Goal: Information Seeking & Learning: Learn about a topic

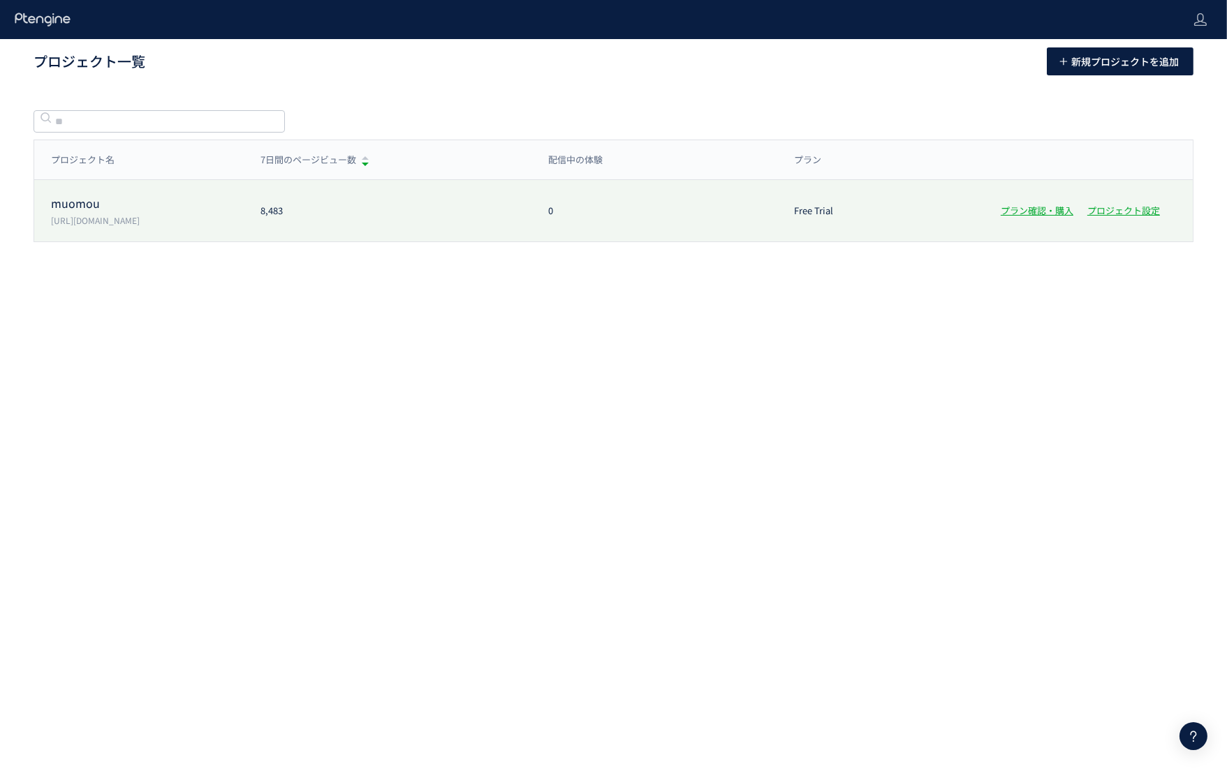
click at [101, 225] on p "[URL][DOMAIN_NAME]" at bounding box center [147, 220] width 193 height 12
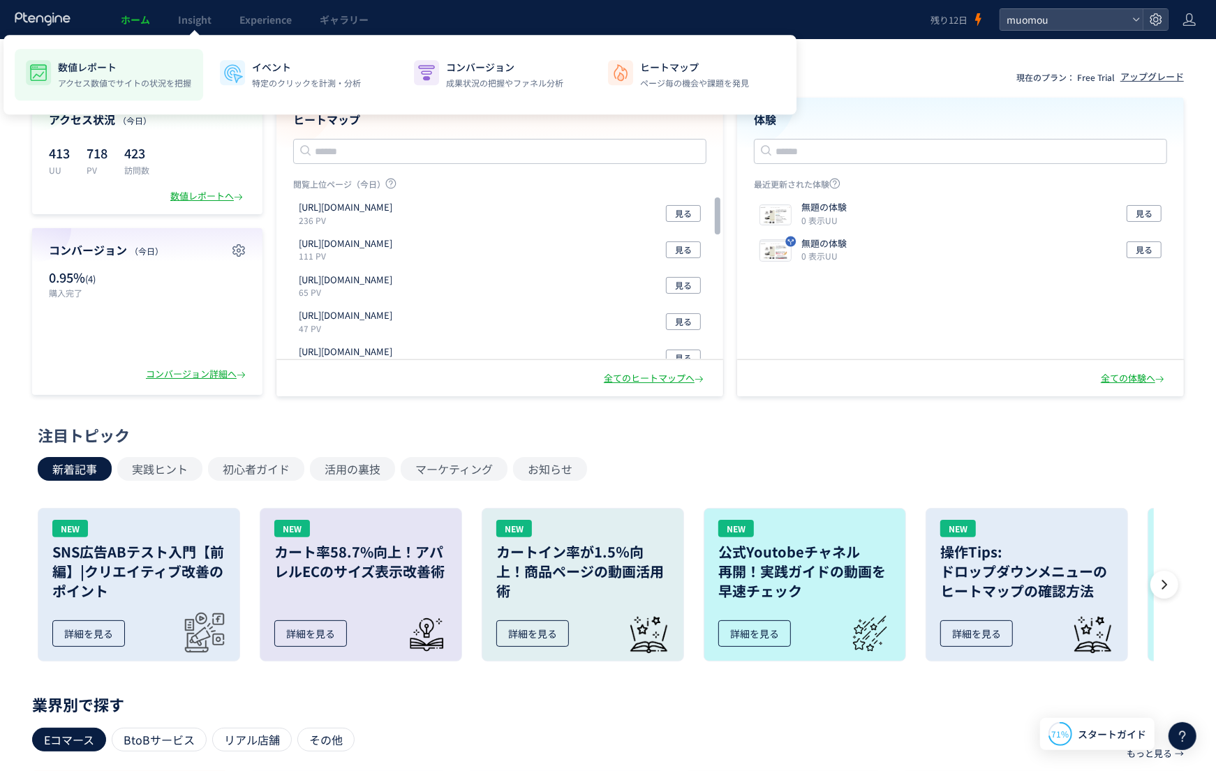
click at [126, 73] on p "数値レポート" at bounding box center [124, 67] width 133 height 14
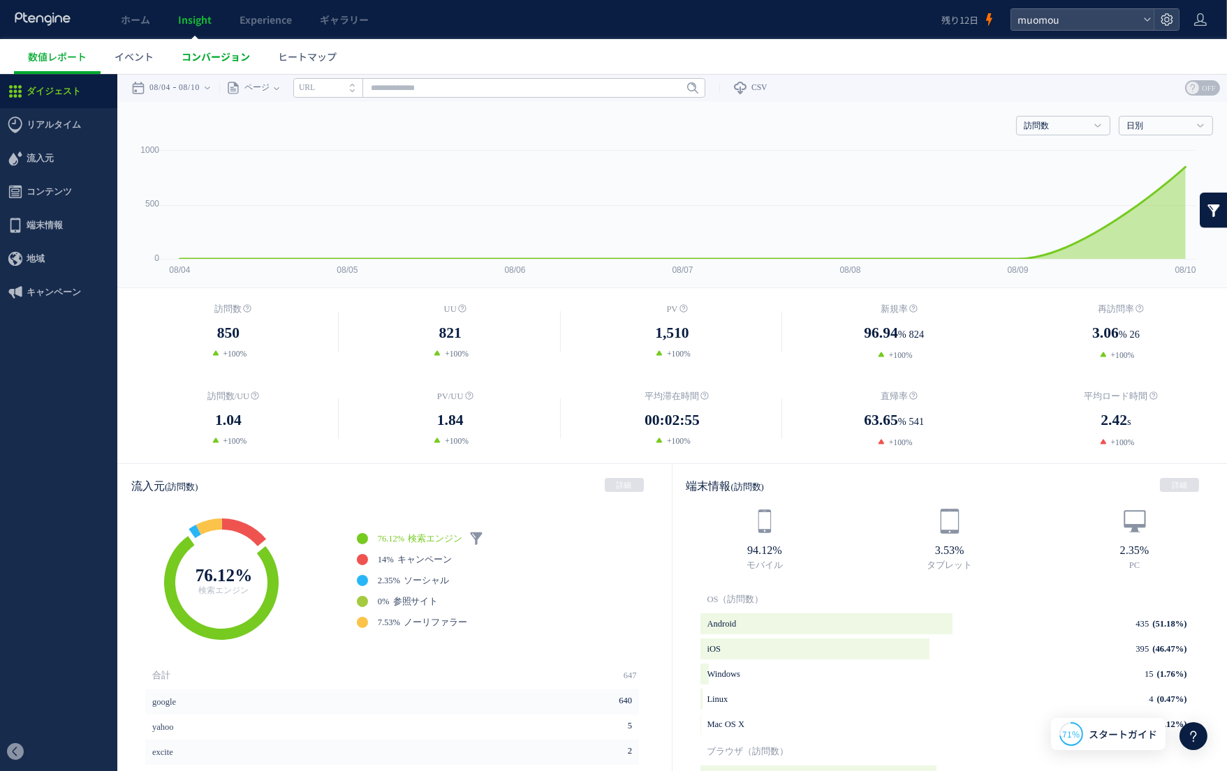
click at [209, 64] on link "コンバージョン" at bounding box center [216, 56] width 96 height 35
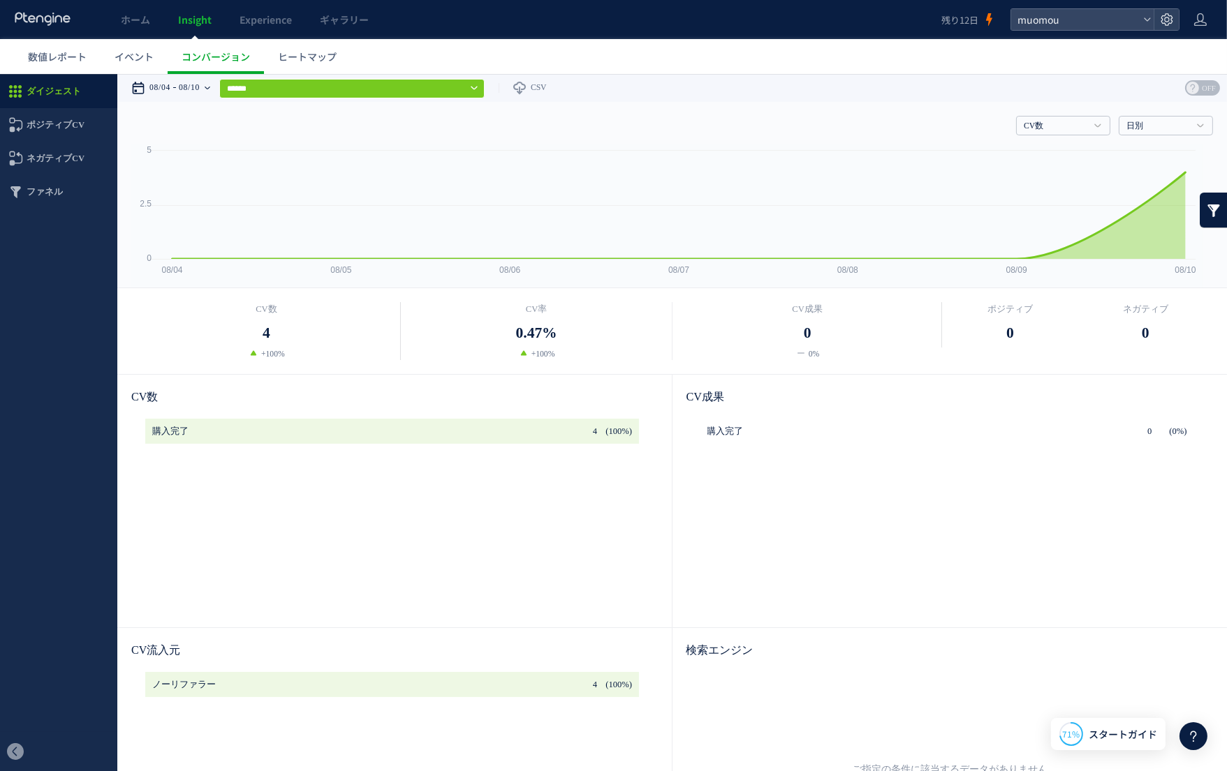
click at [200, 87] on time "08/10" at bounding box center [189, 87] width 21 height 28
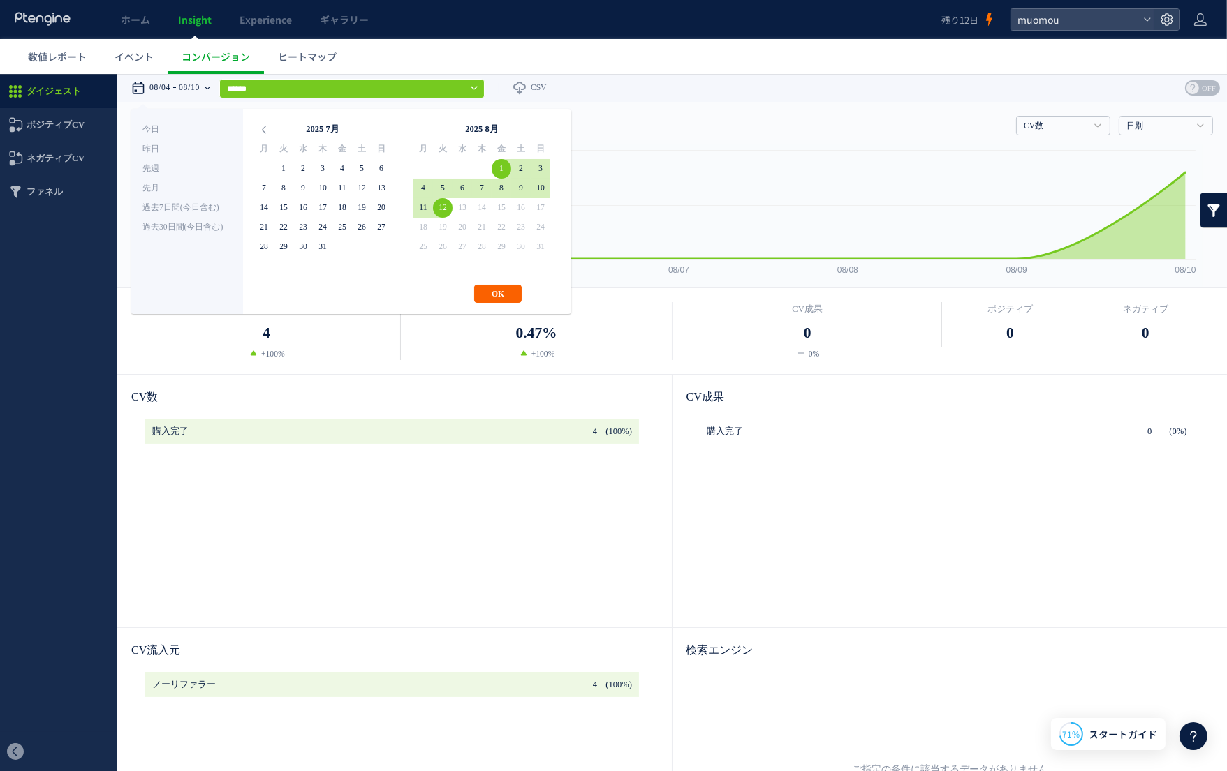
click at [512, 295] on button "OK" at bounding box center [497, 293] width 47 height 18
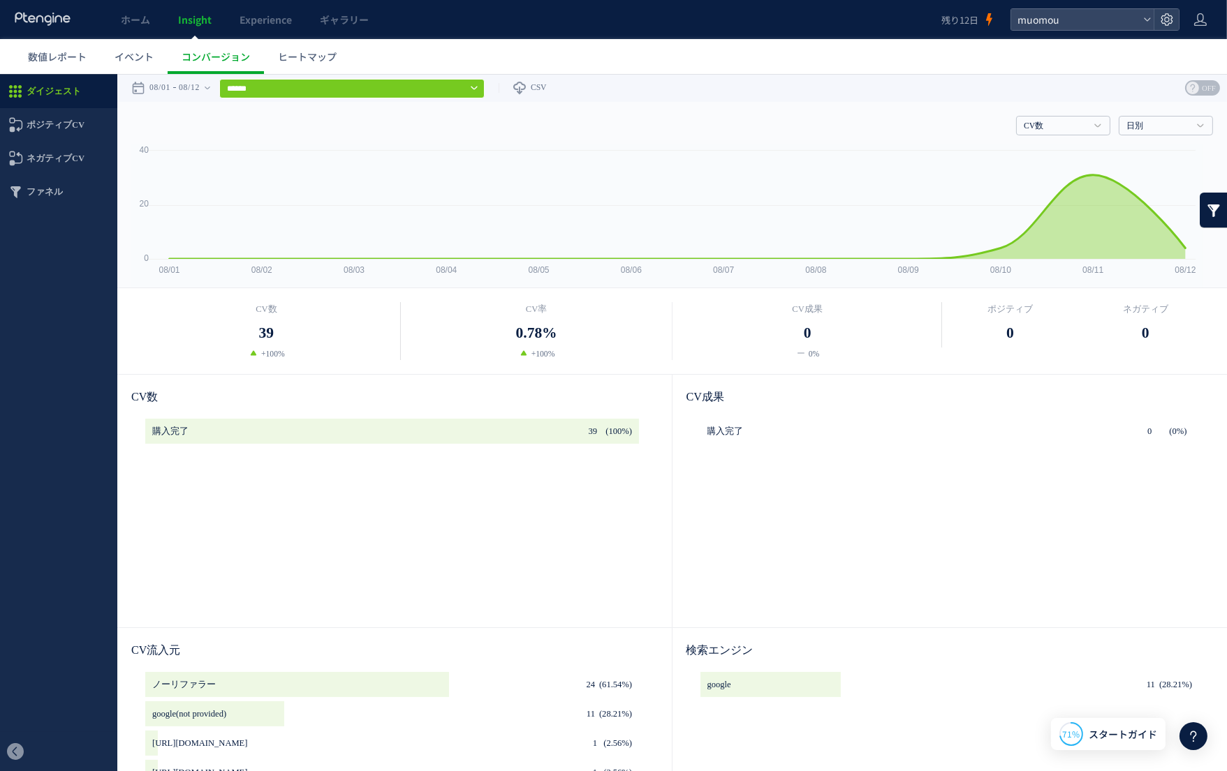
click at [478, 84] on icon at bounding box center [474, 87] width 7 height 11
click at [70, 64] on link "数値レポート" at bounding box center [57, 56] width 87 height 35
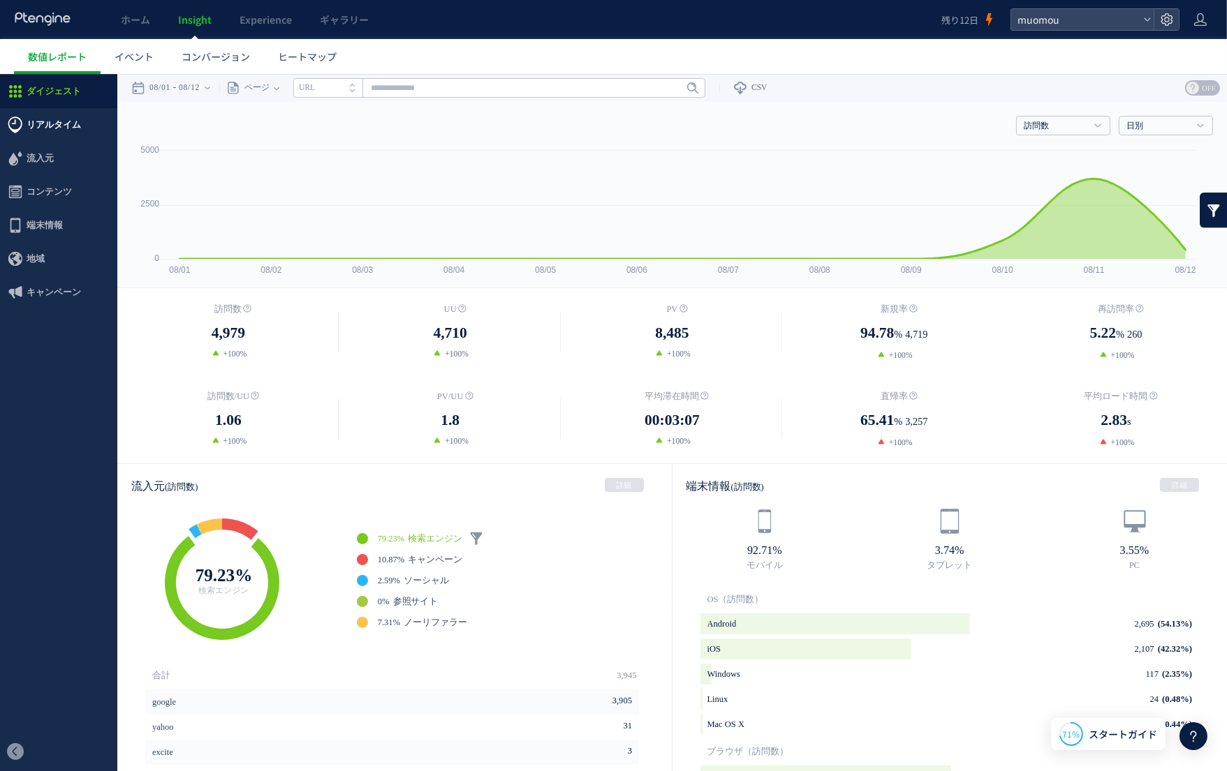
click at [73, 133] on span "リアルタイム" at bounding box center [54, 125] width 54 height 34
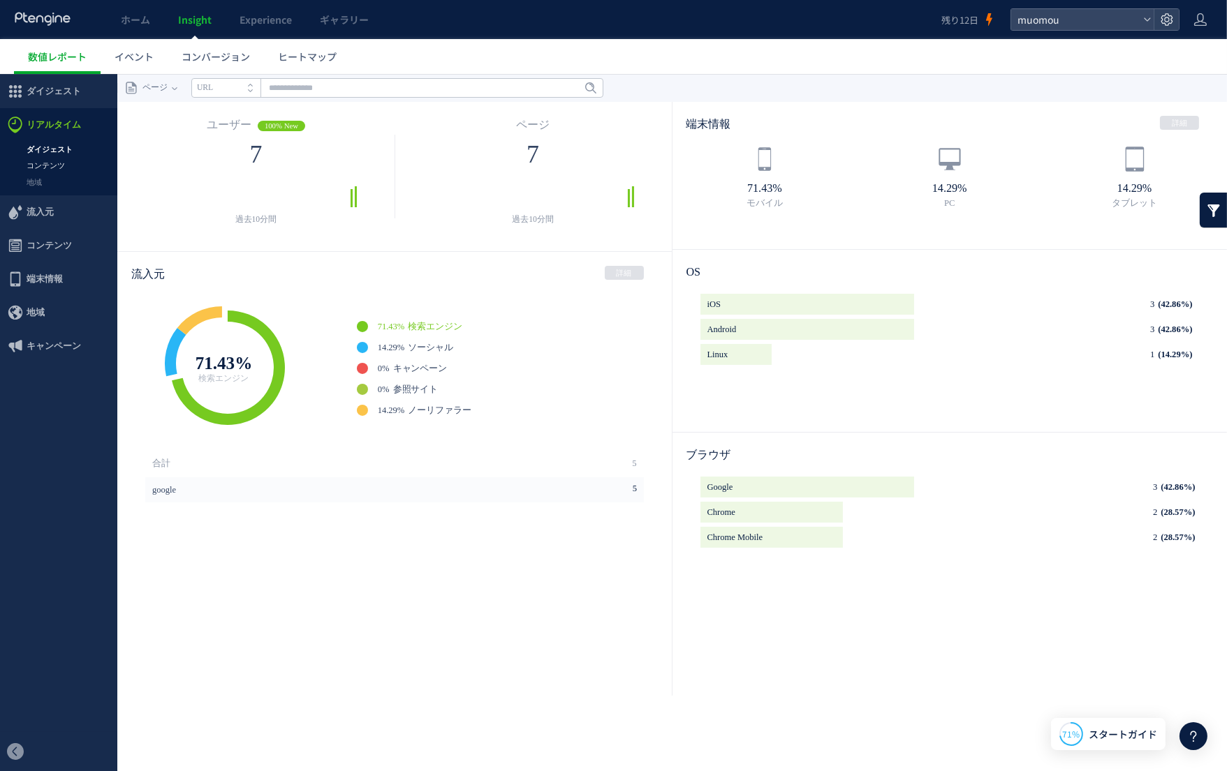
click at [43, 163] on link "コンテンツ" at bounding box center [58, 165] width 117 height 16
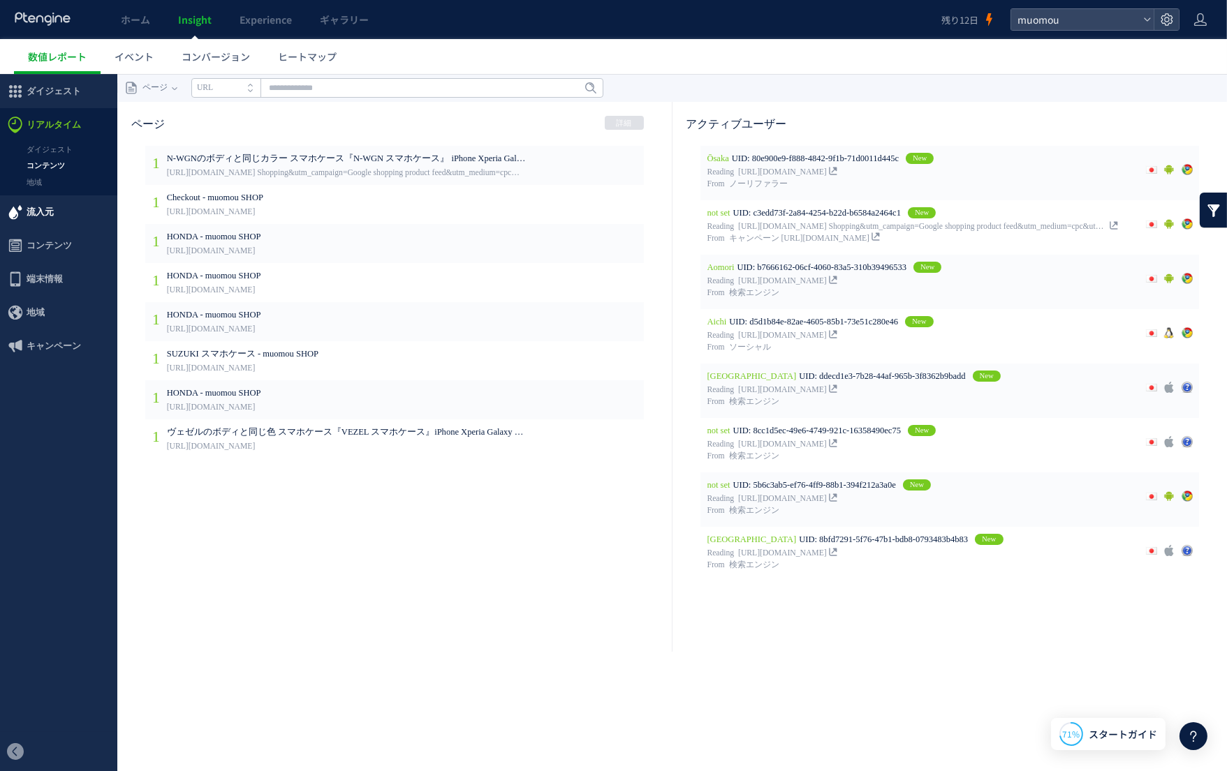
click at [45, 213] on span "流入元" at bounding box center [40, 212] width 27 height 34
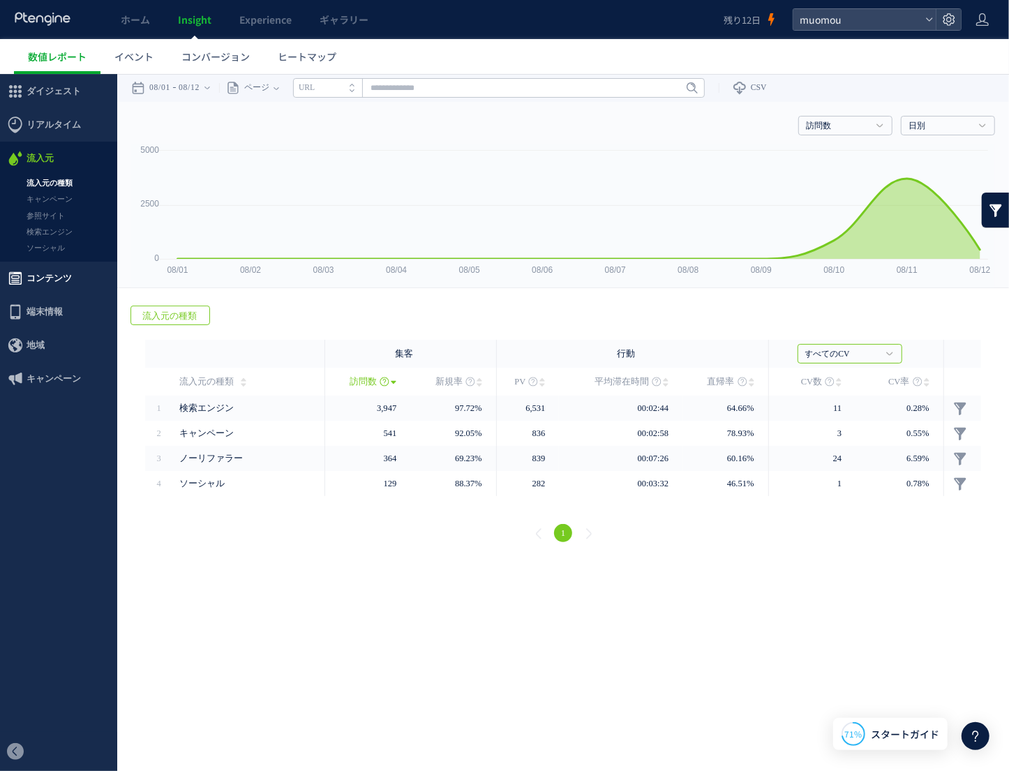
click at [20, 273] on use at bounding box center [15, 278] width 13 height 13
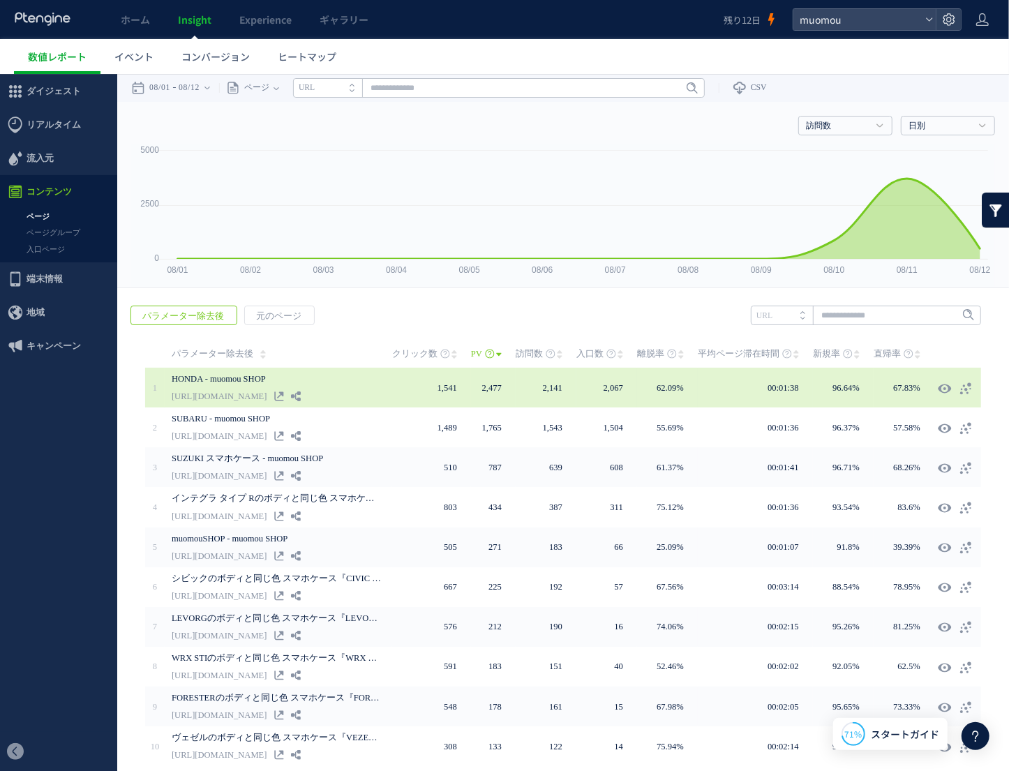
click at [240, 379] on link "HONDA - muomou SHOP" at bounding box center [276, 378] width 209 height 17
click at [301, 394] on use at bounding box center [296, 396] width 10 height 10
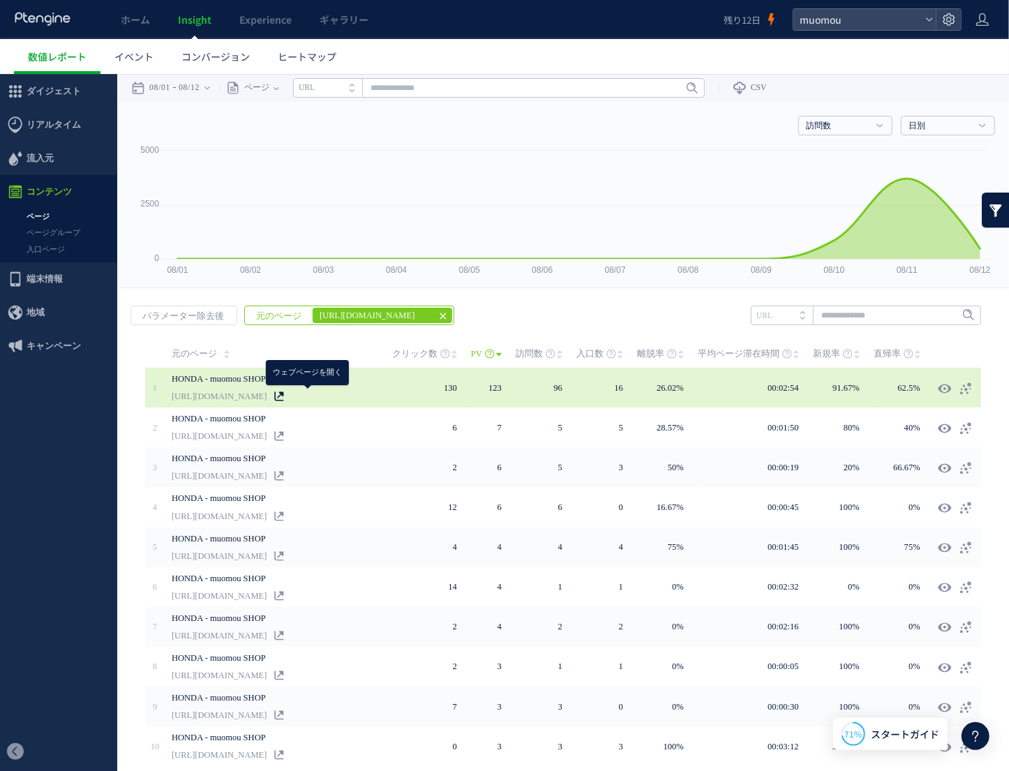
click at [284, 391] on icon at bounding box center [279, 396] width 10 height 10
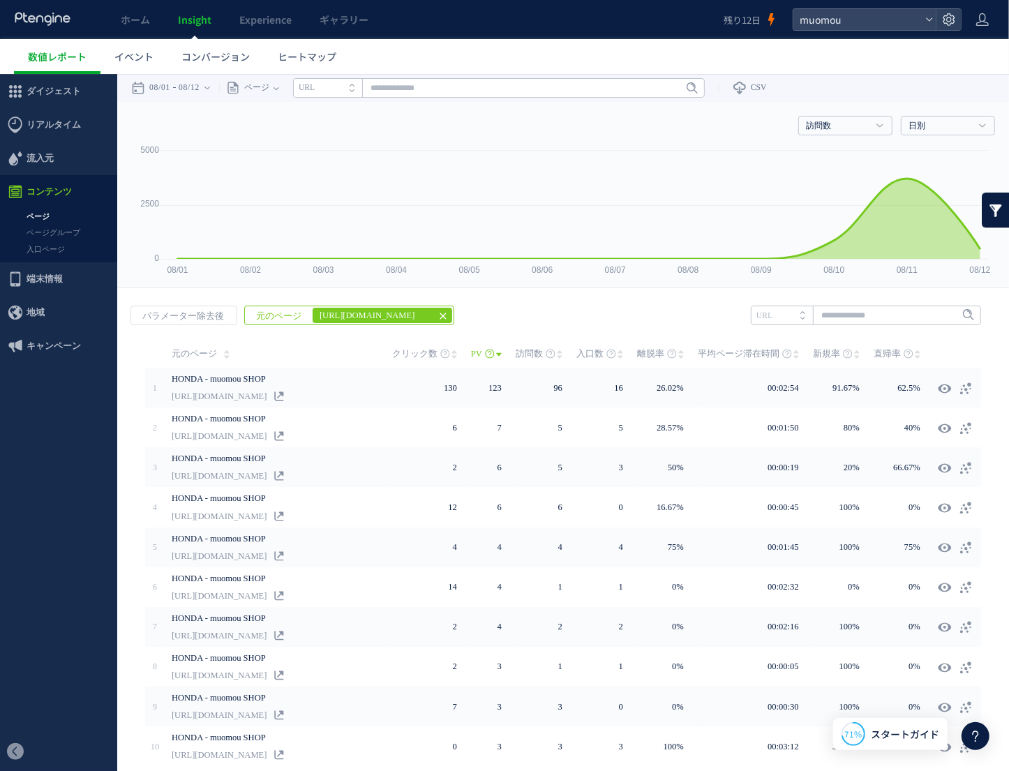
click at [439, 311] on icon at bounding box center [443, 315] width 11 height 11
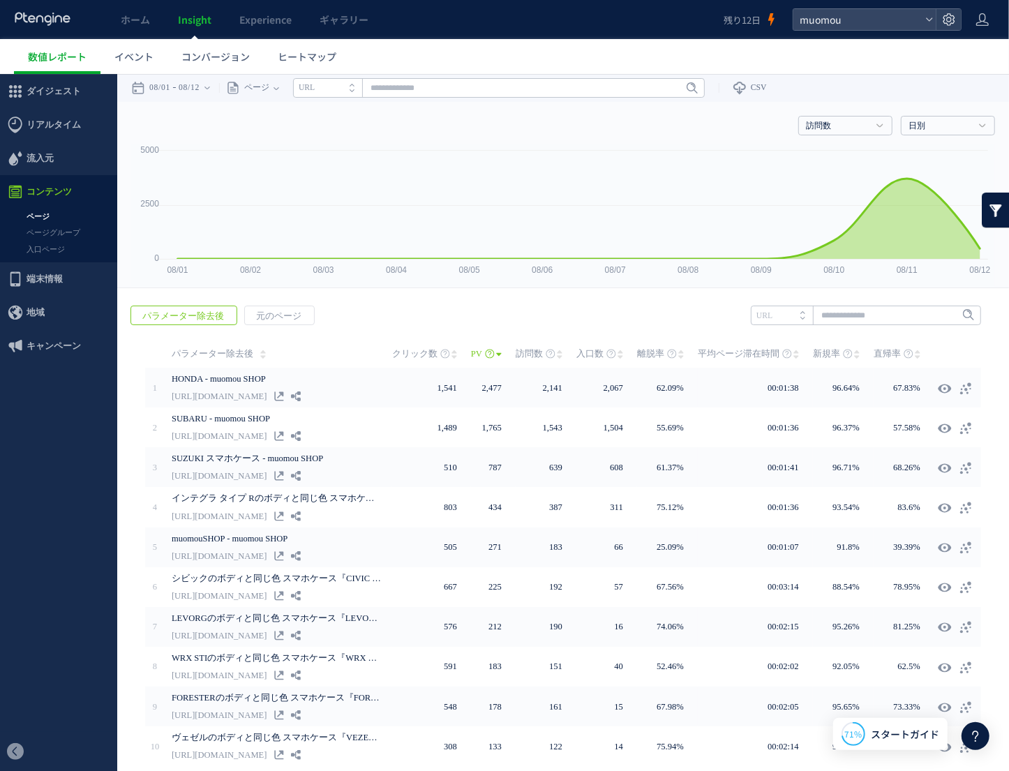
click at [989, 204] on link at bounding box center [996, 209] width 28 height 35
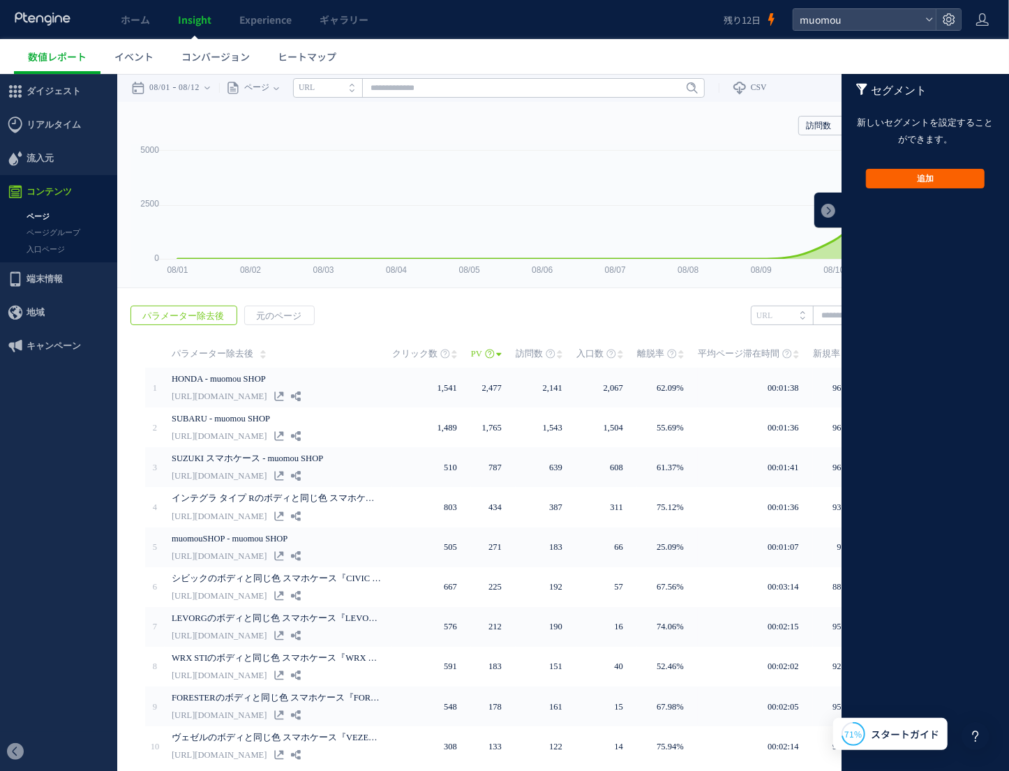
click at [937, 177] on button "追加" at bounding box center [925, 178] width 119 height 20
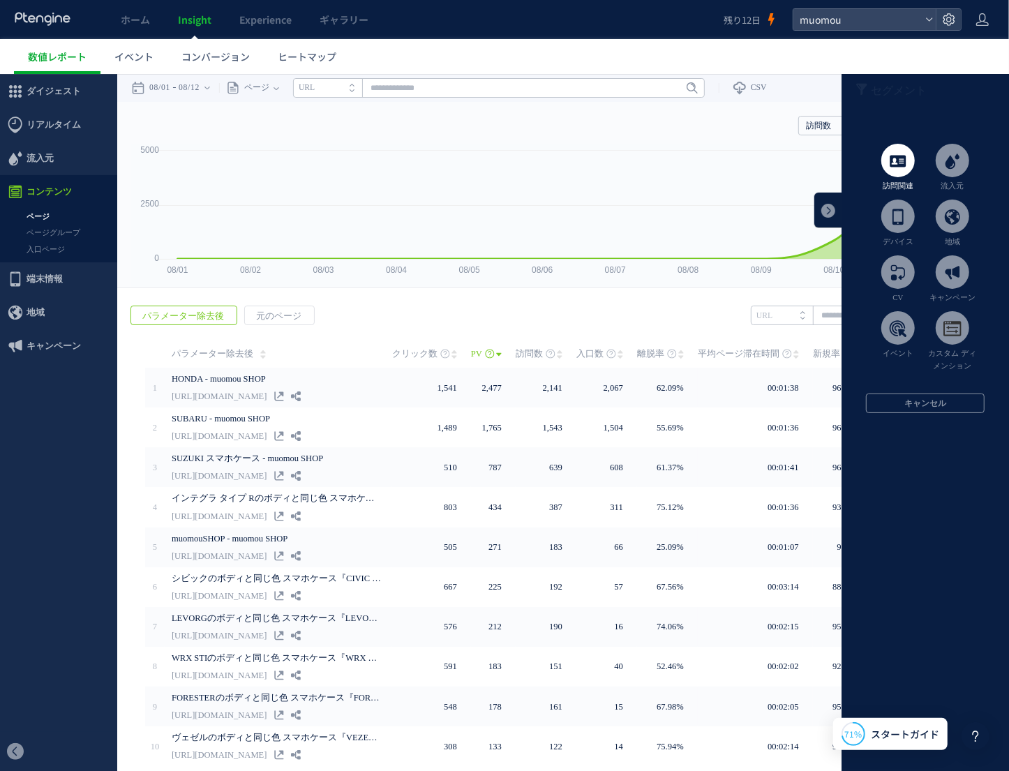
click at [895, 156] on span at bounding box center [899, 160] width 34 height 34
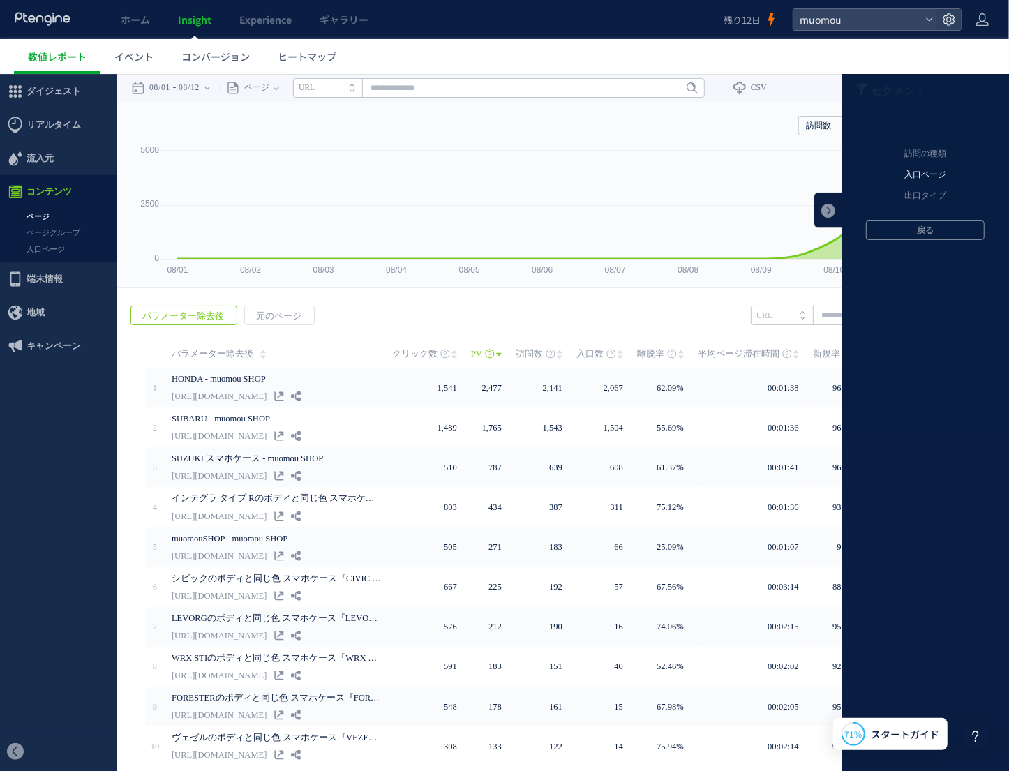
click at [922, 176] on li "入口ページ" at bounding box center [926, 174] width 168 height 21
click at [923, 162] on li "元のページ" at bounding box center [926, 153] width 168 height 21
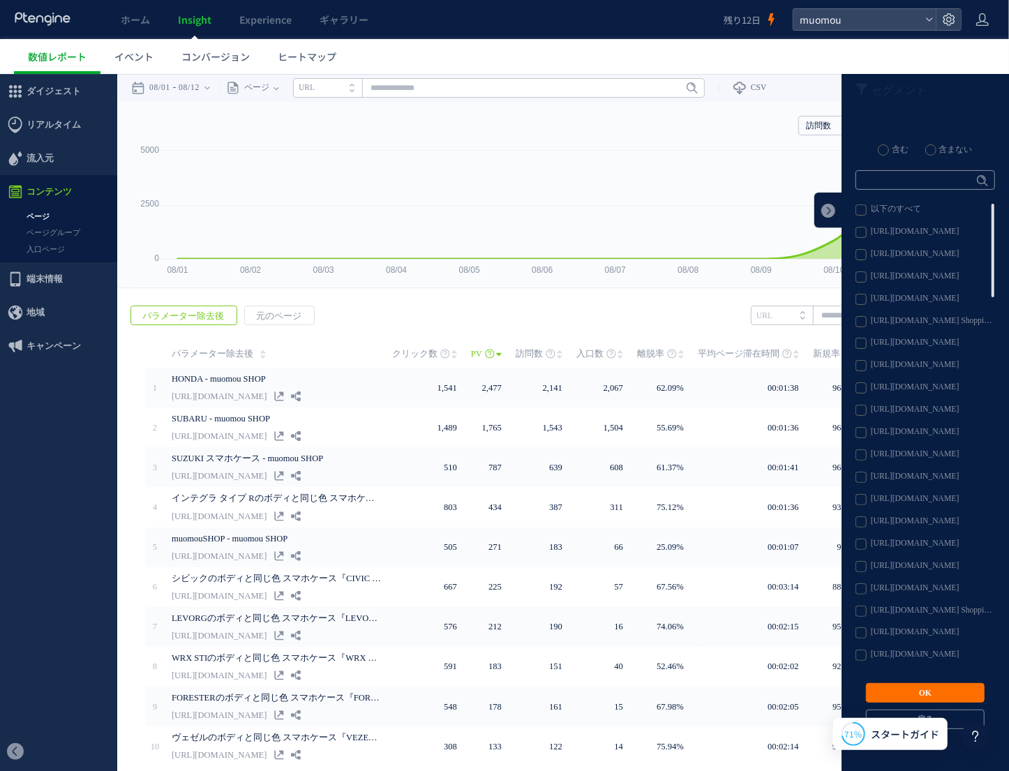
click at [856, 279] on label "[URL][DOMAIN_NAME]" at bounding box center [925, 276] width 138 height 11
click at [924, 695] on button "OK" at bounding box center [925, 693] width 119 height 20
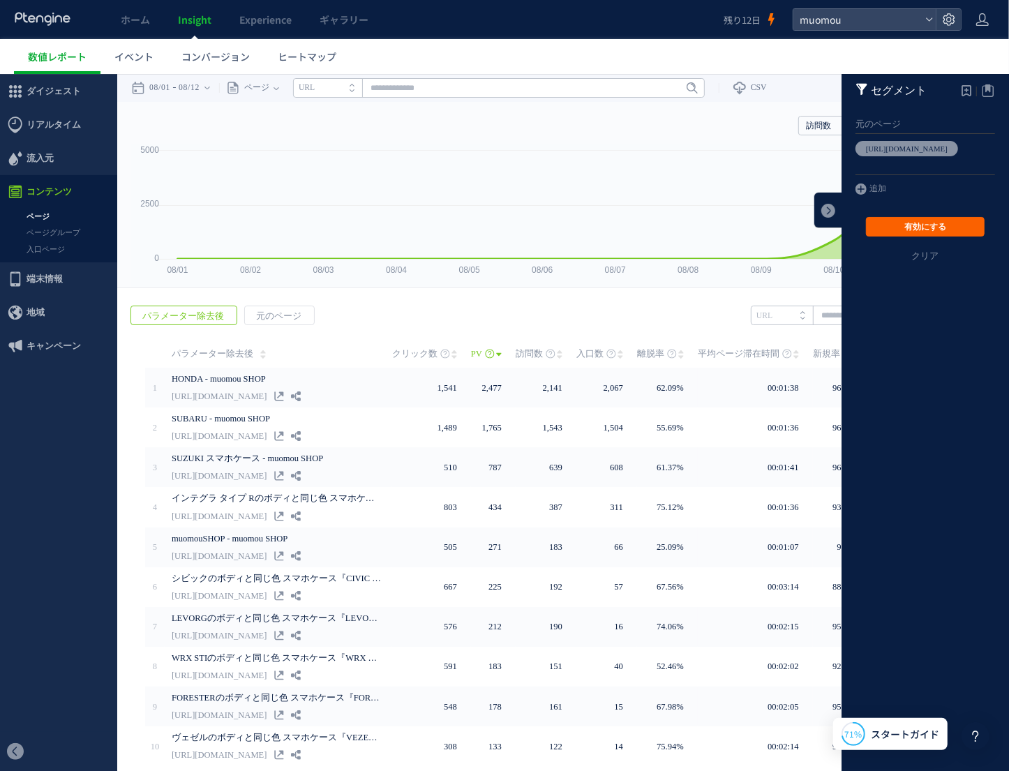
click at [914, 217] on button "有効にする" at bounding box center [925, 226] width 119 height 20
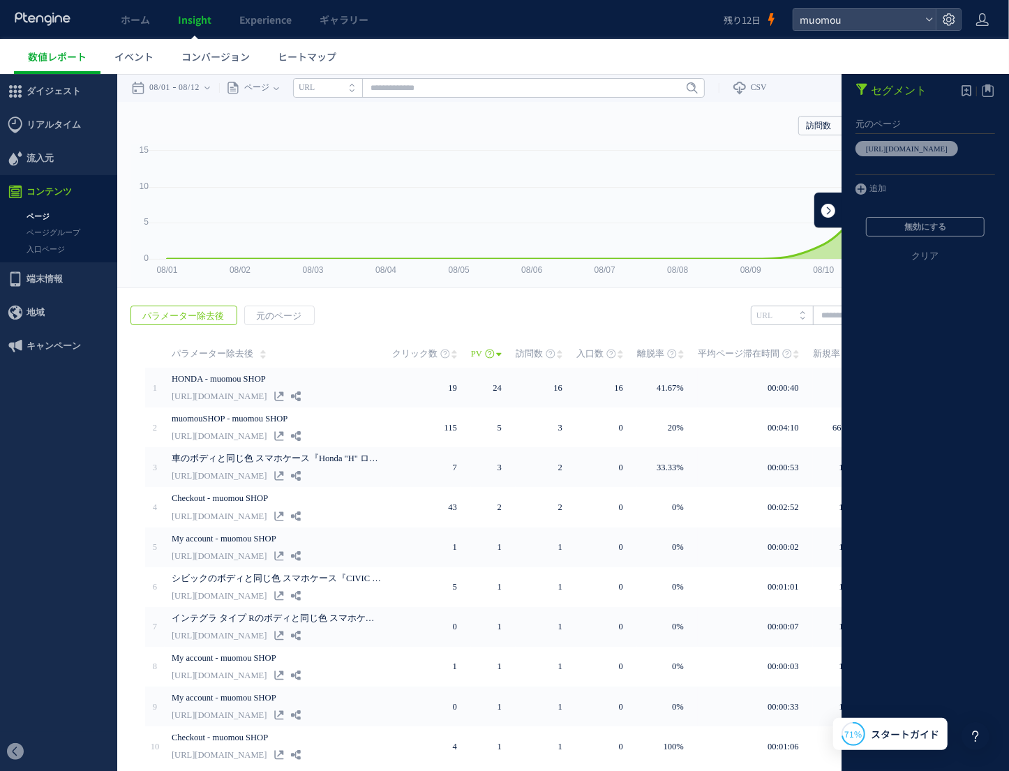
click at [821, 216] on link at bounding box center [829, 209] width 28 height 35
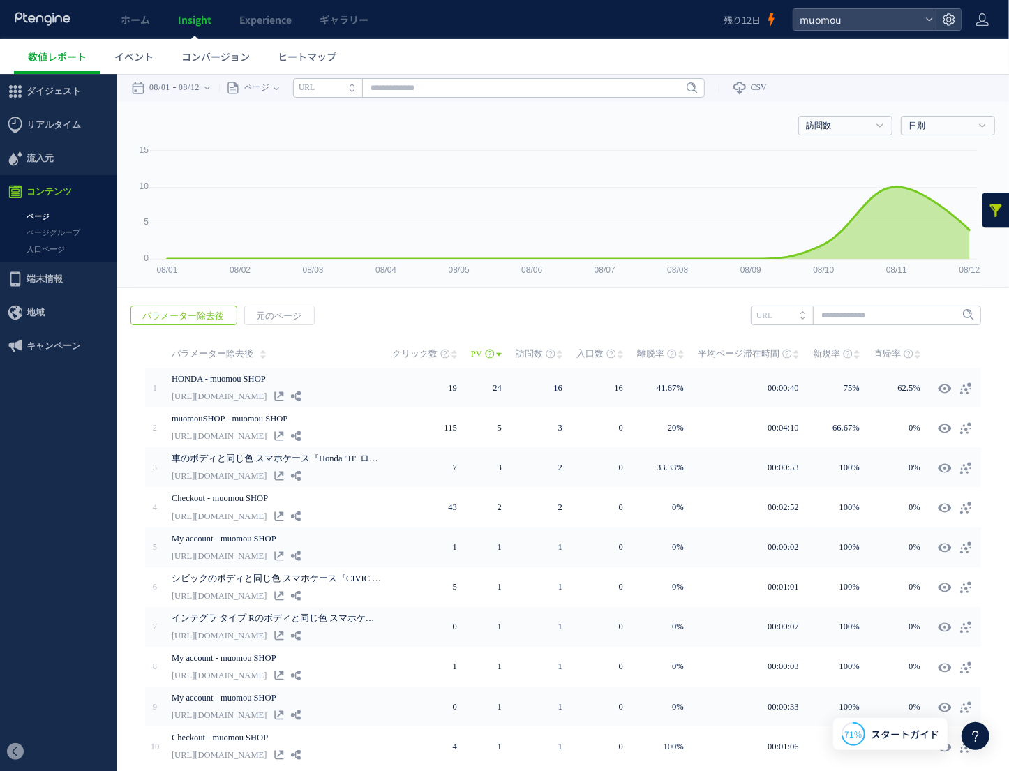
click at [984, 218] on link at bounding box center [996, 209] width 28 height 35
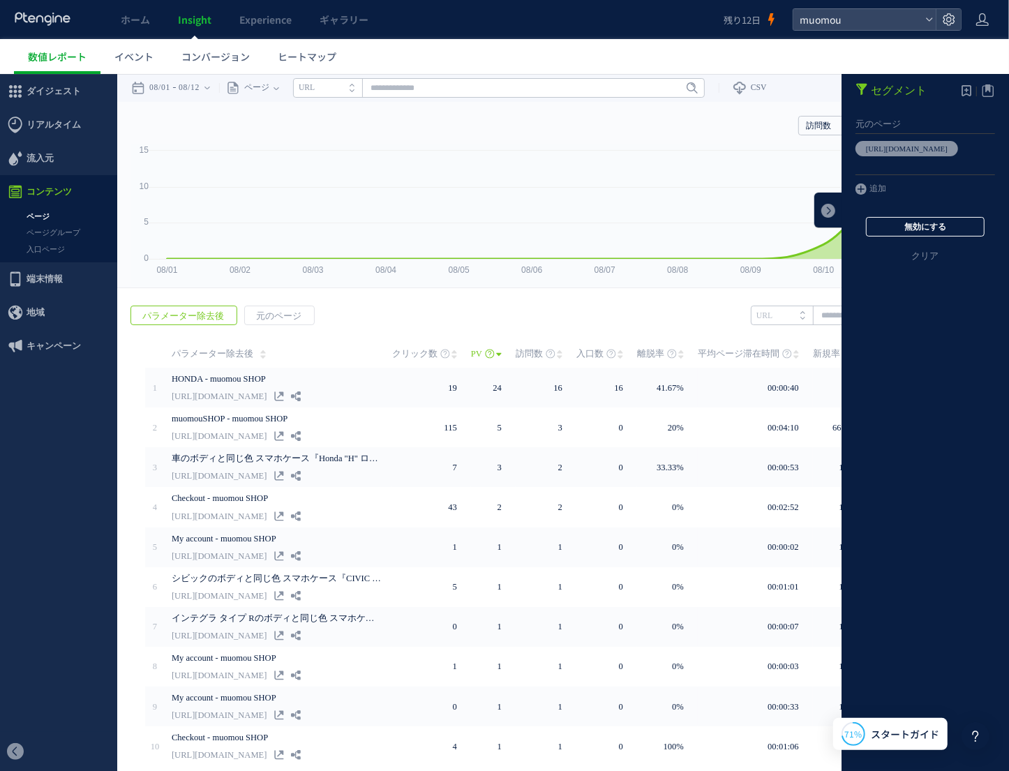
click at [931, 225] on button "無効にする" at bounding box center [925, 226] width 119 height 20
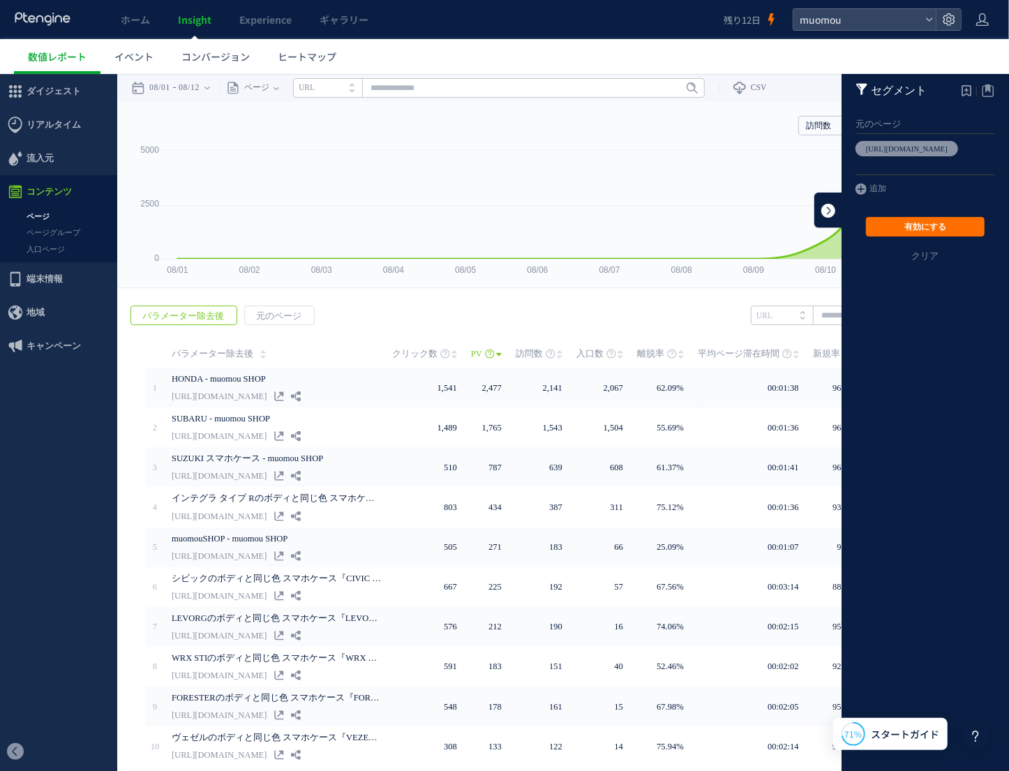
click at [824, 212] on link at bounding box center [829, 209] width 28 height 35
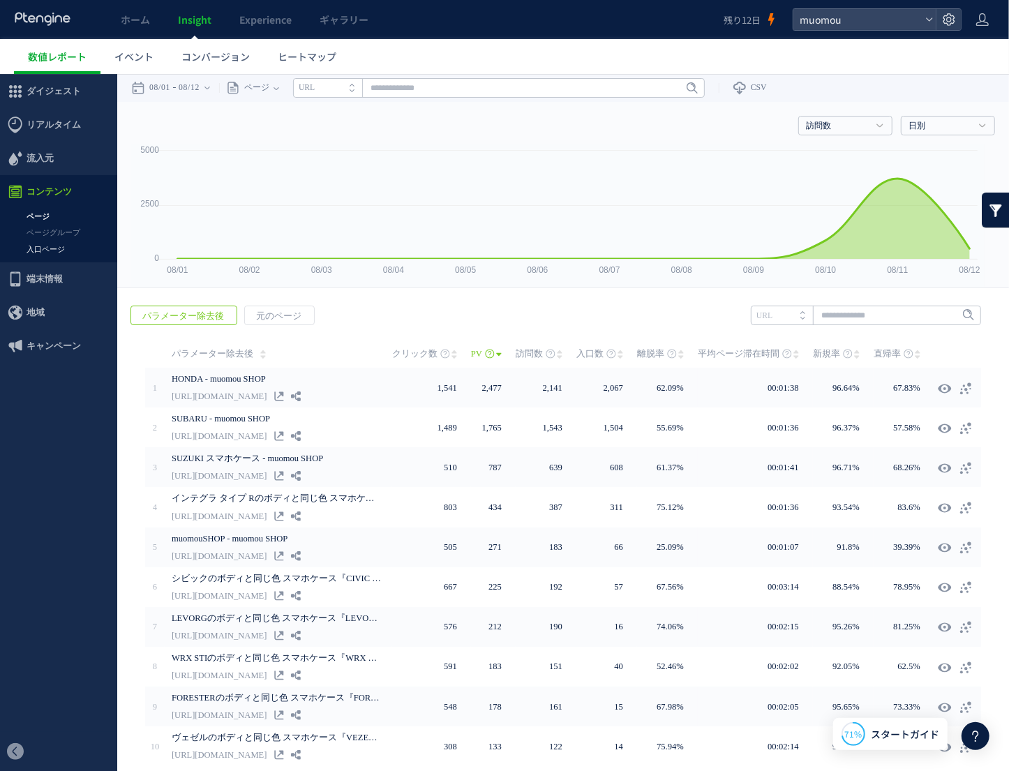
click at [54, 252] on link "入口ページ" at bounding box center [58, 249] width 117 height 16
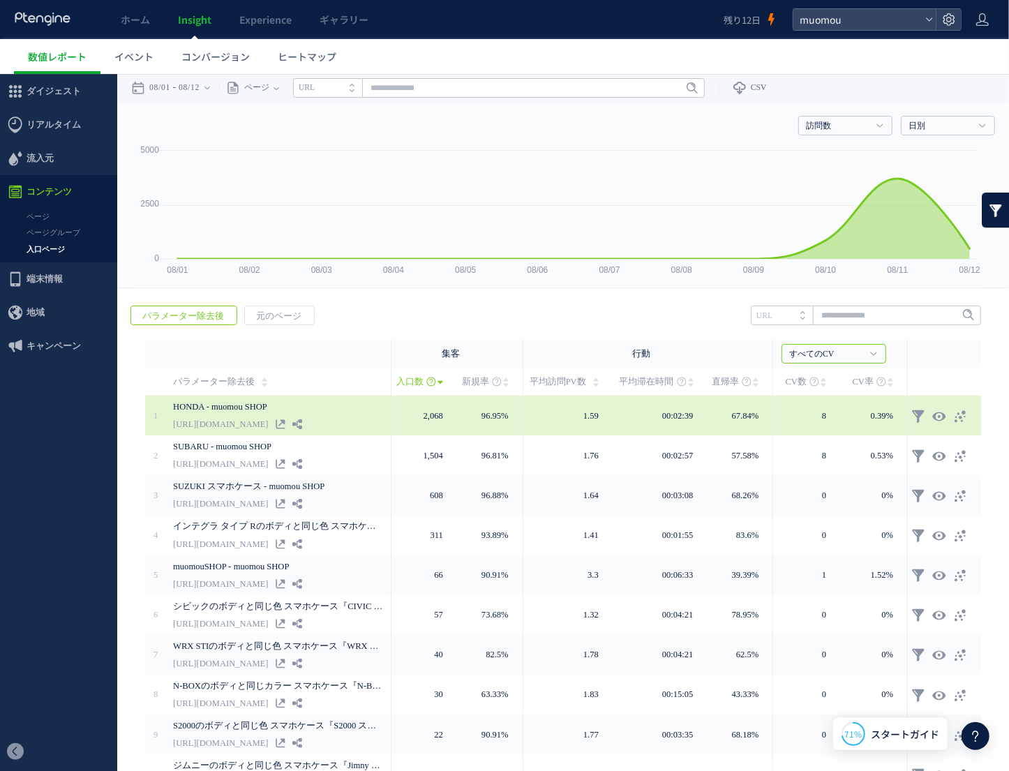
click at [267, 415] on link "[URL][DOMAIN_NAME]" at bounding box center [220, 423] width 95 height 17
